Goal: Transaction & Acquisition: Purchase product/service

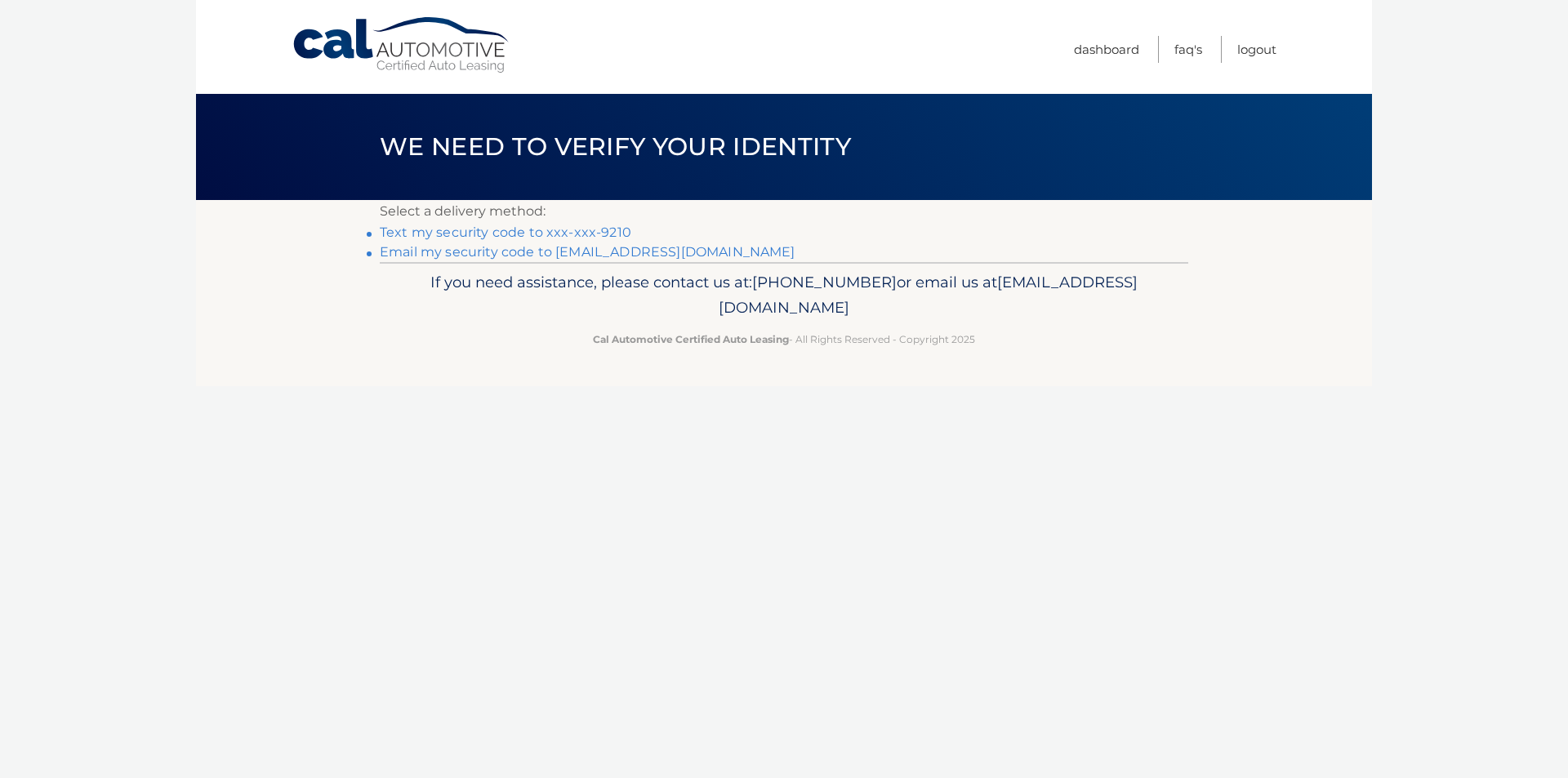
click at [504, 231] on link "Text my security code to xxx-xxx-9210" at bounding box center [504, 232] width 251 height 15
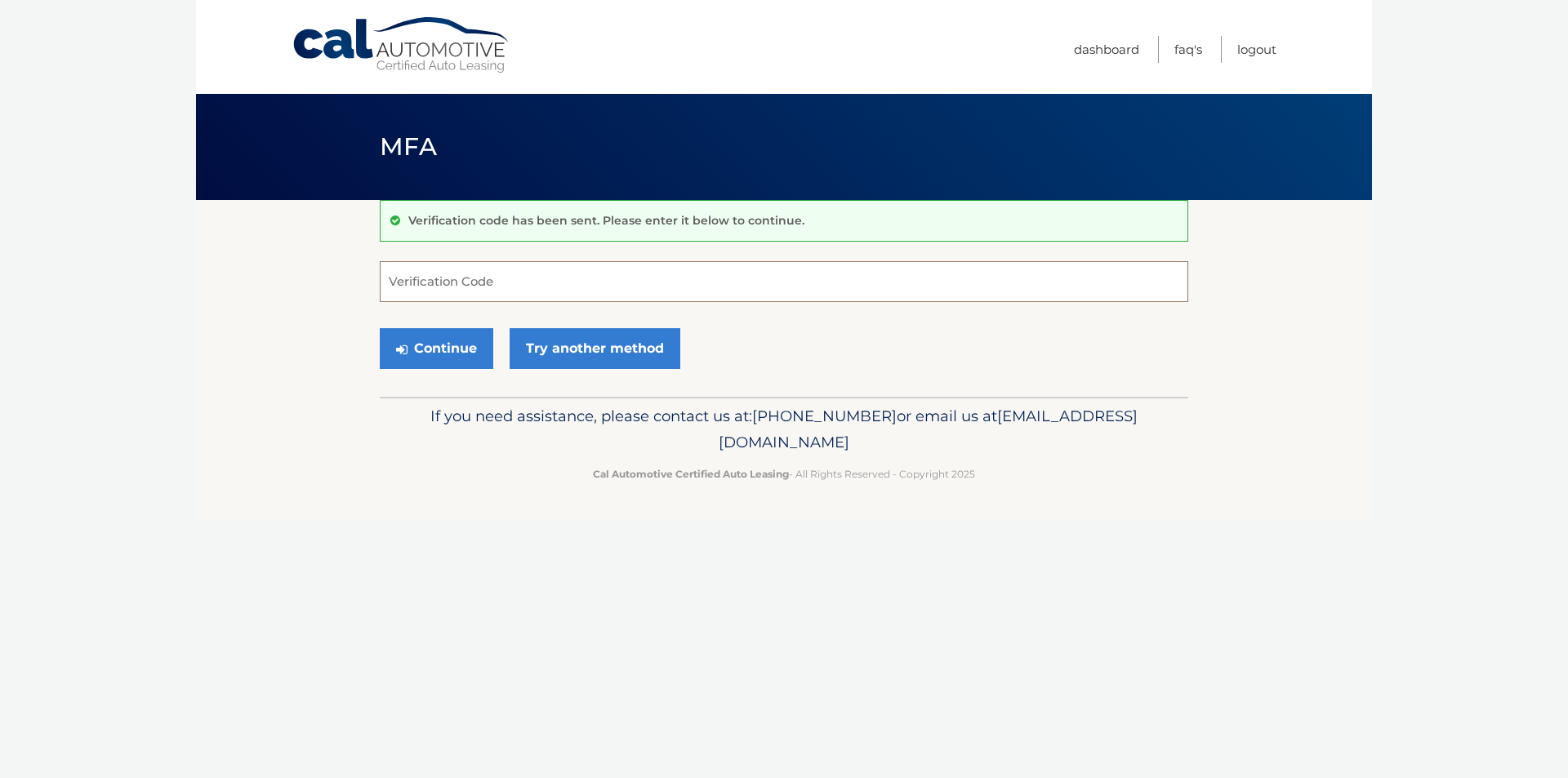
click at [602, 291] on input "Verification Code" at bounding box center [783, 281] width 808 height 40
click at [442, 343] on button "Continue" at bounding box center [436, 348] width 114 height 40
click at [486, 291] on input "479.94" at bounding box center [783, 281] width 808 height 40
click at [536, 526] on div "Cal Automotive Menu Dashboard FAQ's Logout MFA" at bounding box center [783, 389] width 1176 height 778
drag, startPoint x: 457, startPoint y: 274, endPoint x: 440, endPoint y: 273, distance: 17.0
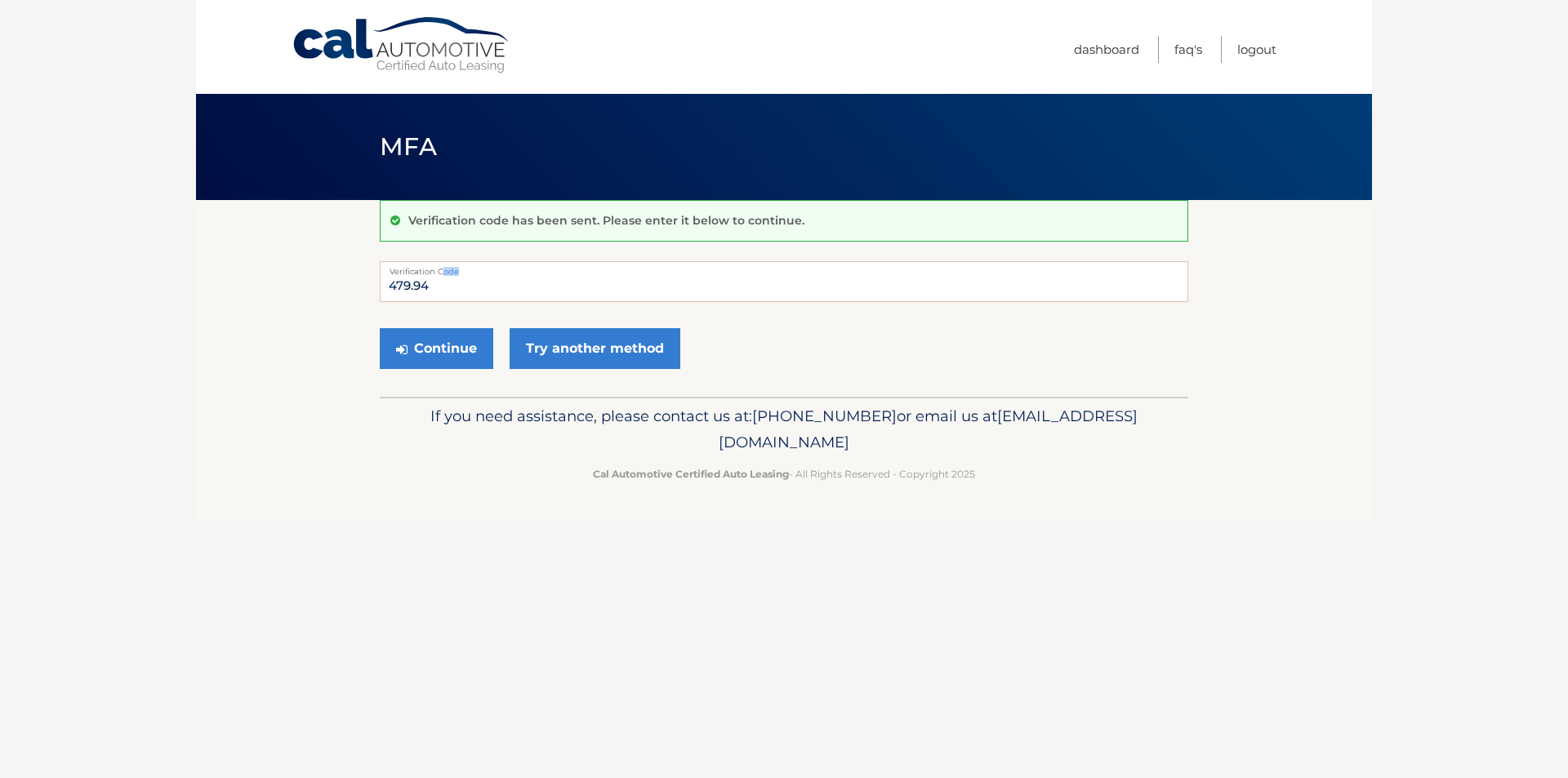
click at [440, 273] on label "Verification Code" at bounding box center [783, 268] width 808 height 13
drag, startPoint x: 456, startPoint y: 287, endPoint x: 360, endPoint y: 284, distance: 96.0
click at [360, 284] on section "Verification code has been sent. Please enter it below to continue. 479.94 Veri…" at bounding box center [783, 298] width 1176 height 197
type input "479394"
click at [443, 348] on button "Continue" at bounding box center [436, 348] width 114 height 40
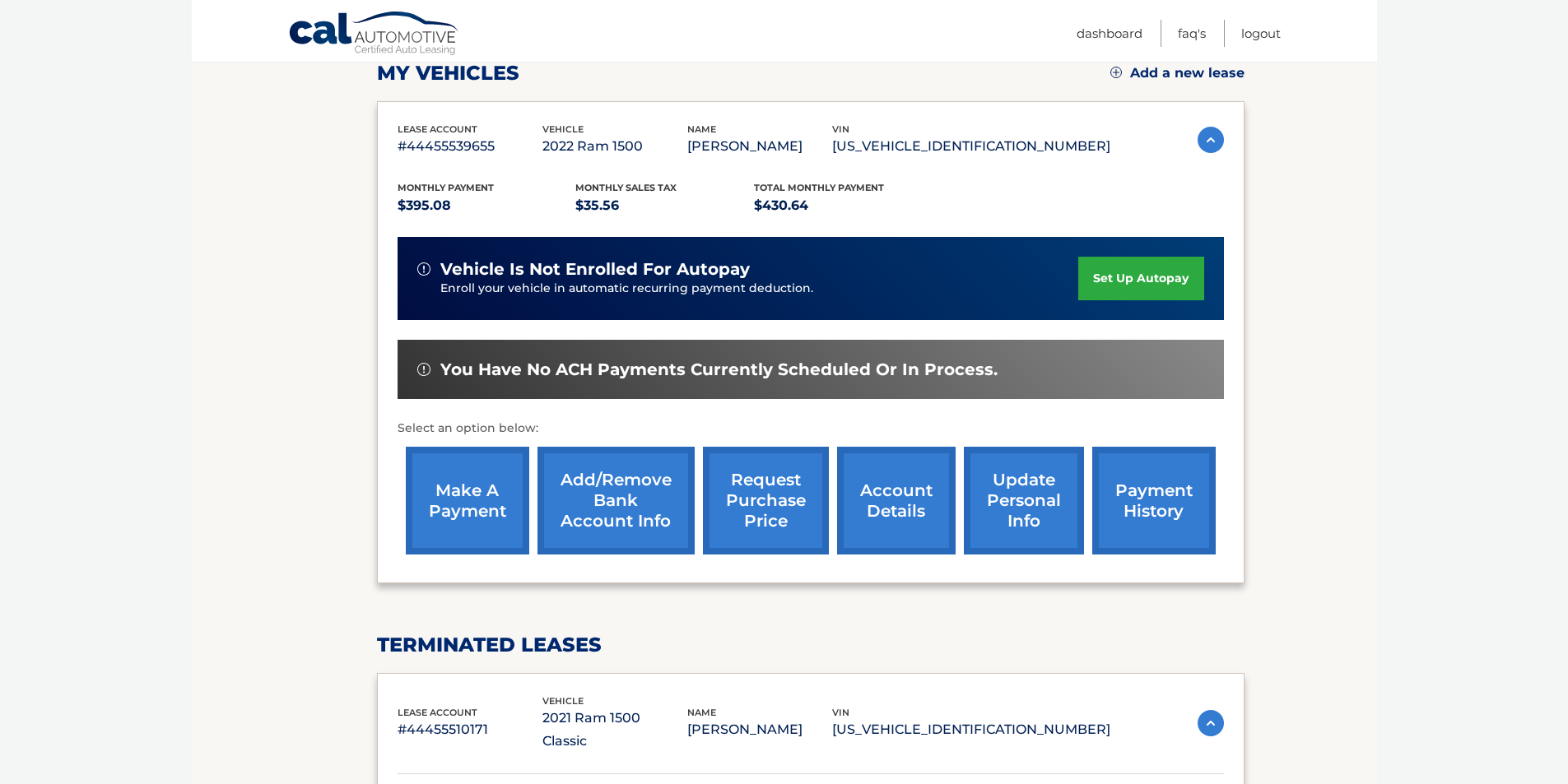
scroll to position [246, 0]
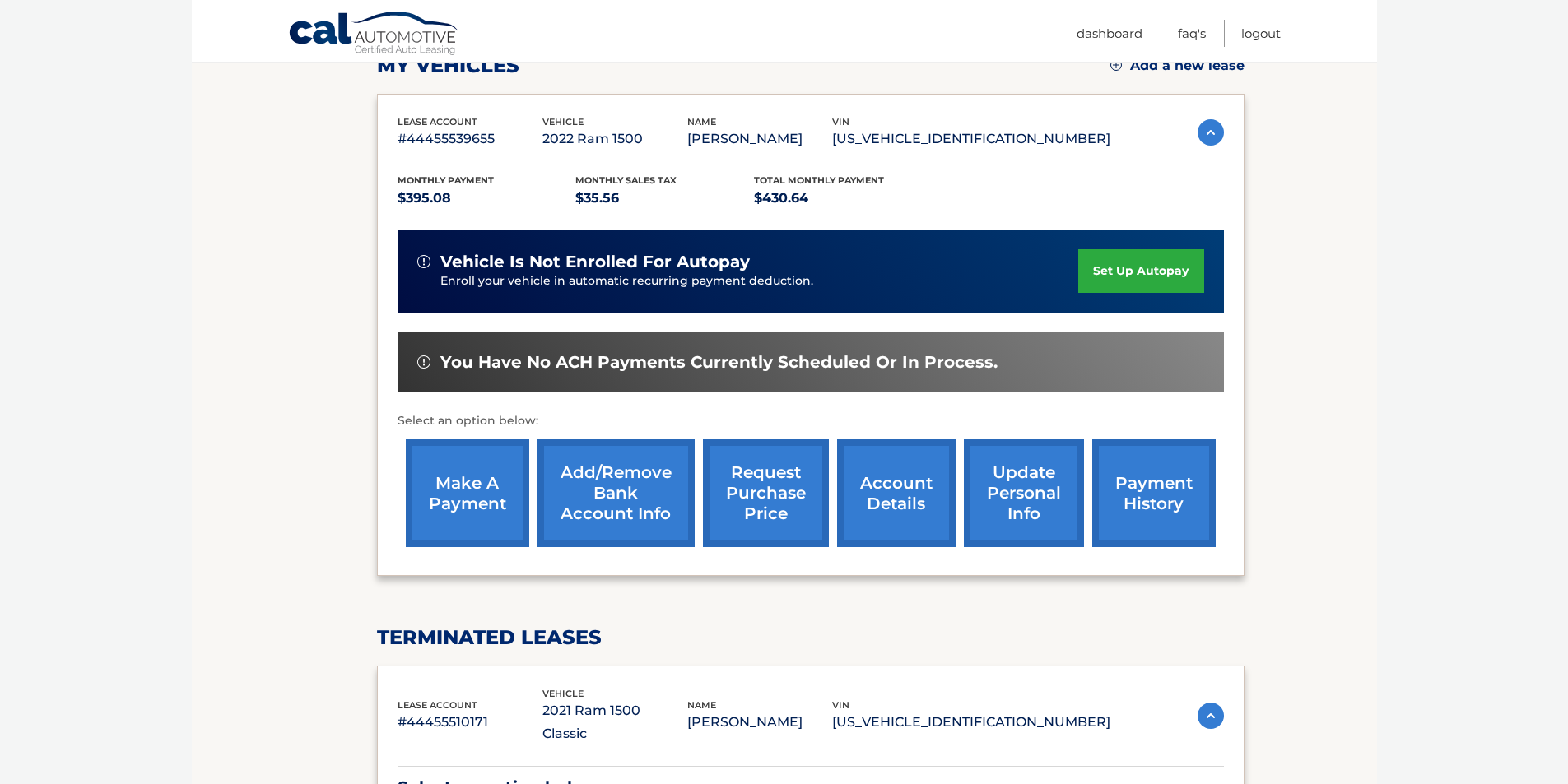
click at [450, 477] on link "make a payment" at bounding box center [468, 493] width 123 height 108
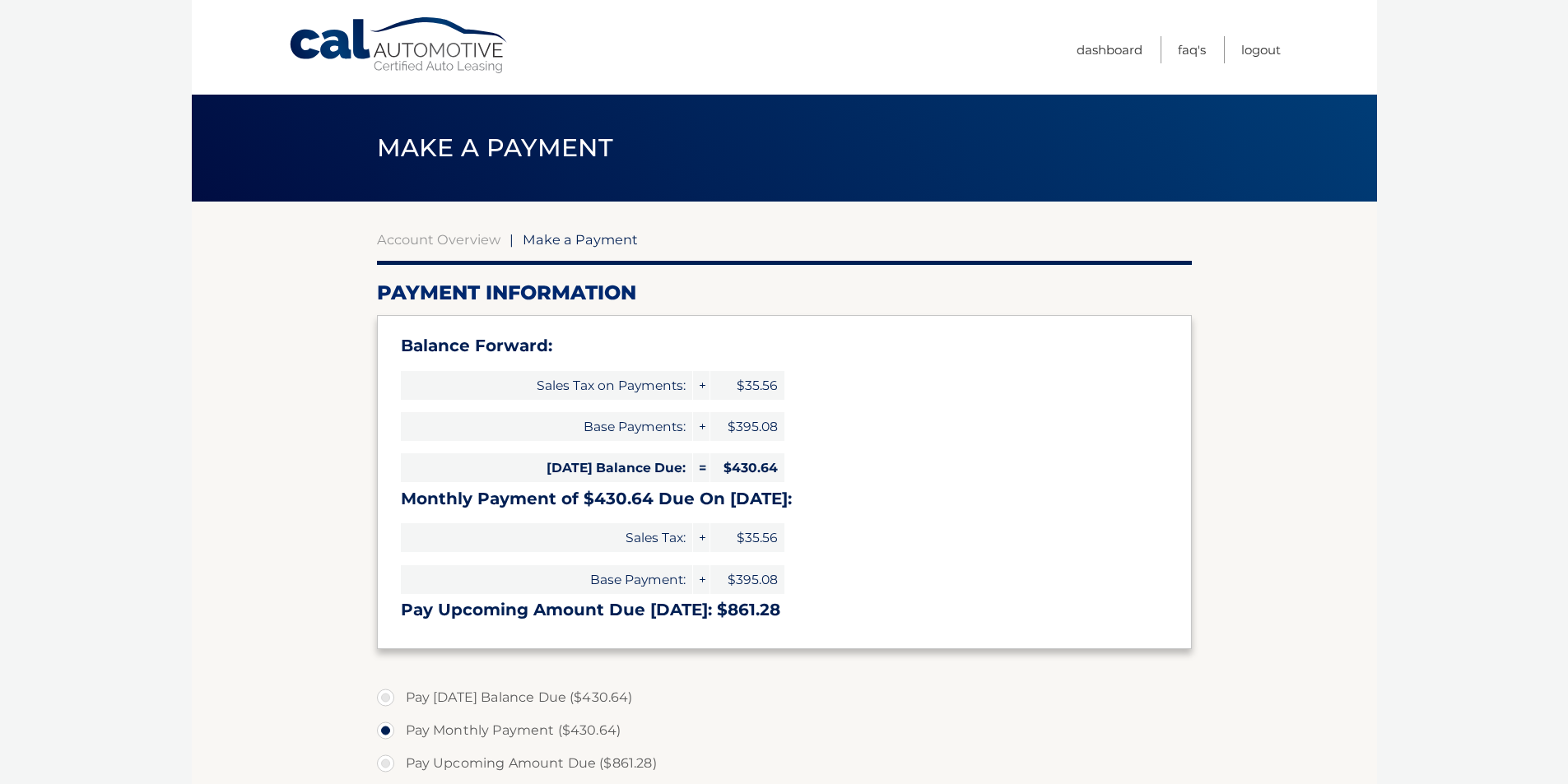
select select "YjY1ZDRkZmQtMzk0Mi00MTVjLWExNmUtOGZjZTdiZDBhZjJk"
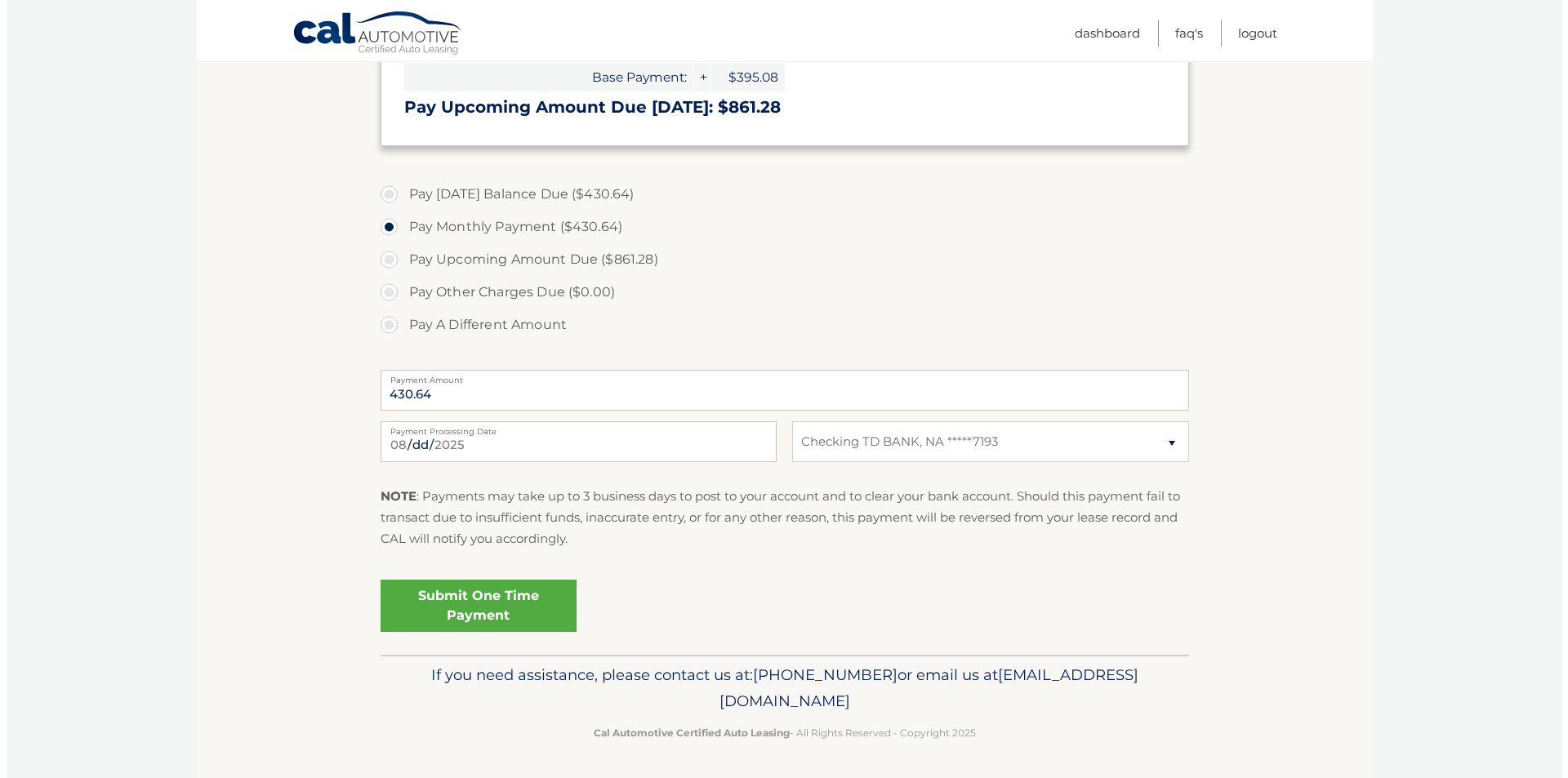
scroll to position [499, 0]
click at [499, 609] on link "Submit One Time Payment" at bounding box center [472, 605] width 196 height 53
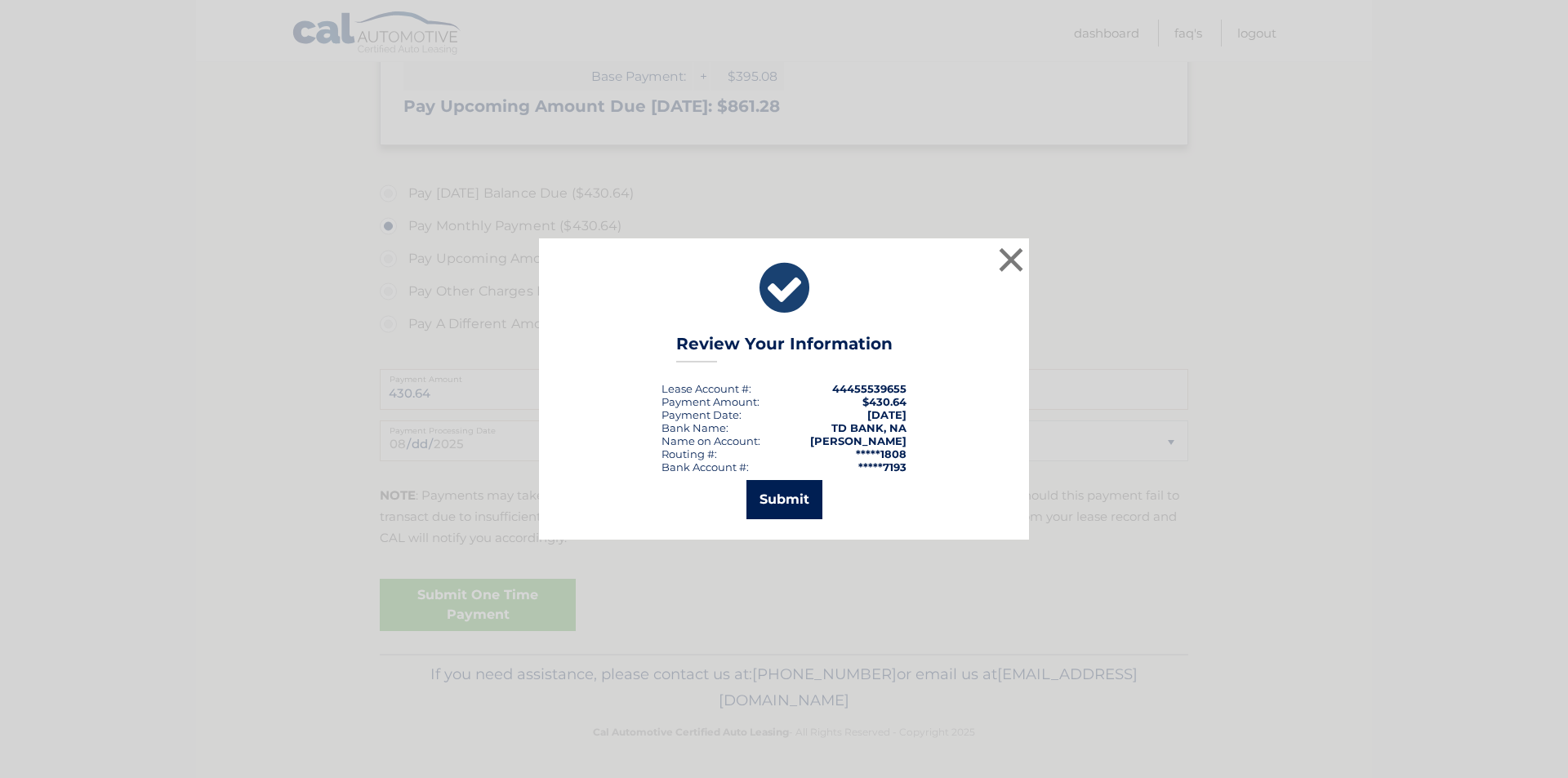
click at [780, 516] on button "Submit" at bounding box center [784, 500] width 76 height 40
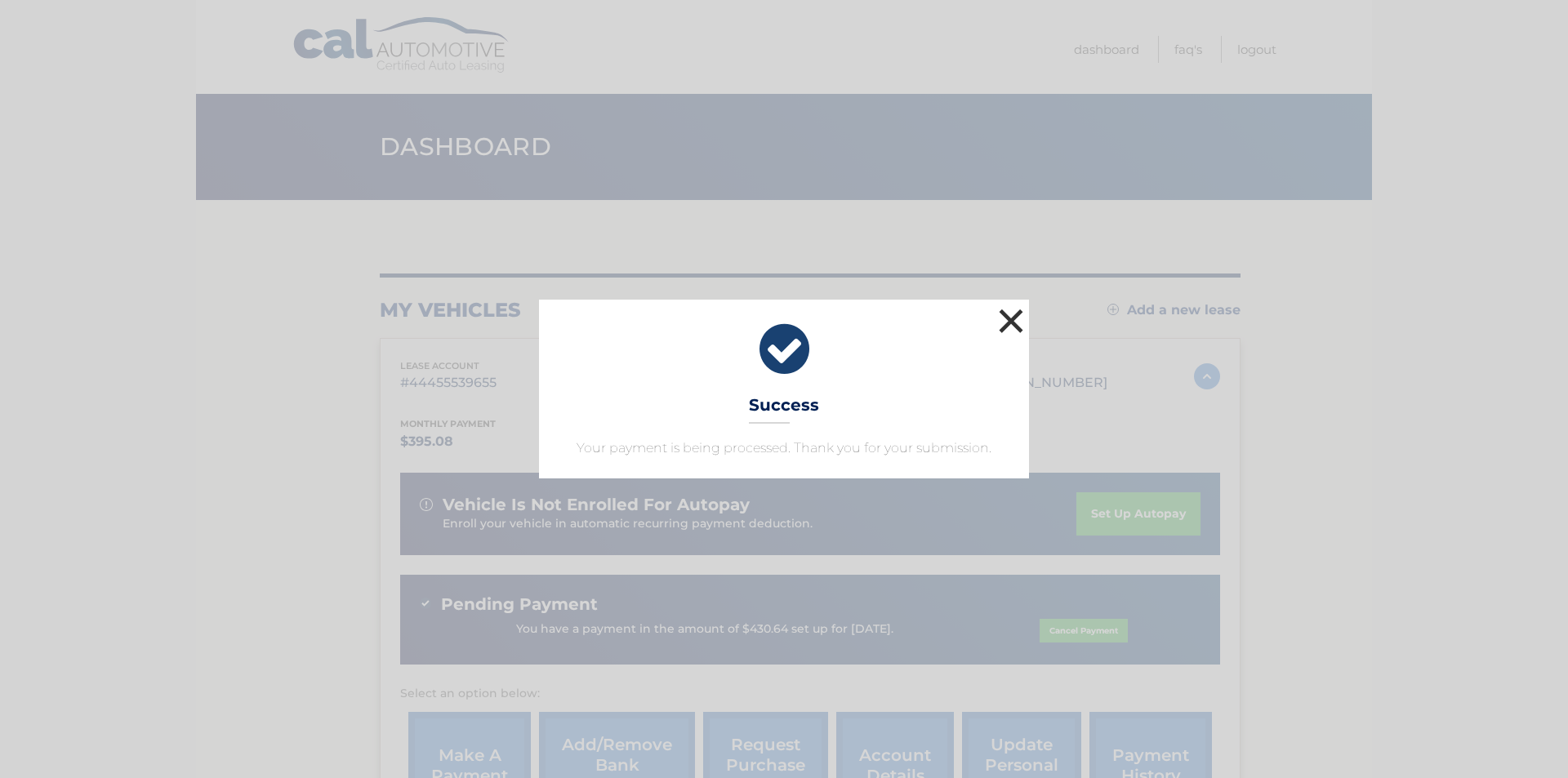
click at [1011, 314] on button "×" at bounding box center [1011, 321] width 33 height 33
